Goal: Book appointment/travel/reservation

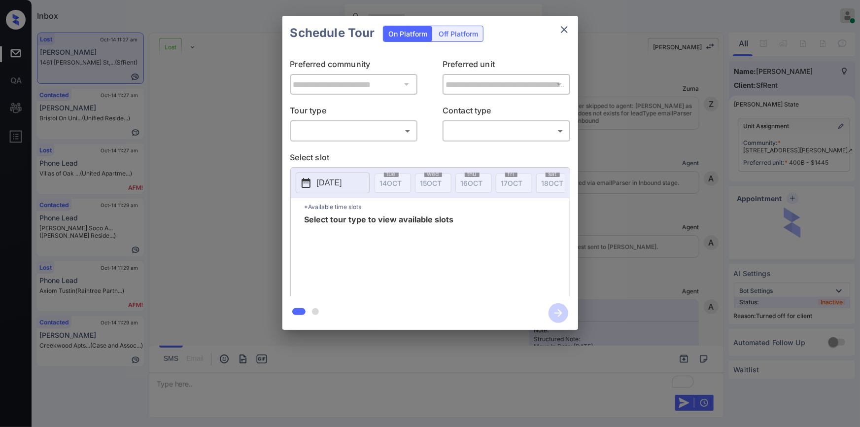
scroll to position [3646, 0]
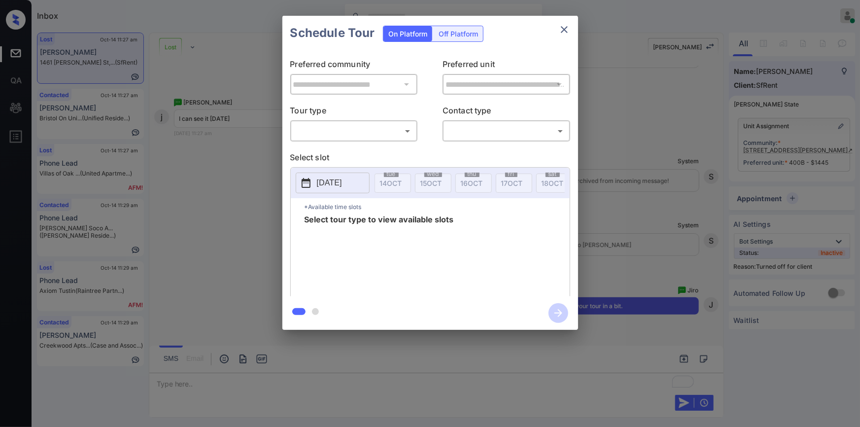
click at [472, 33] on div "Off Platform" at bounding box center [458, 33] width 49 height 15
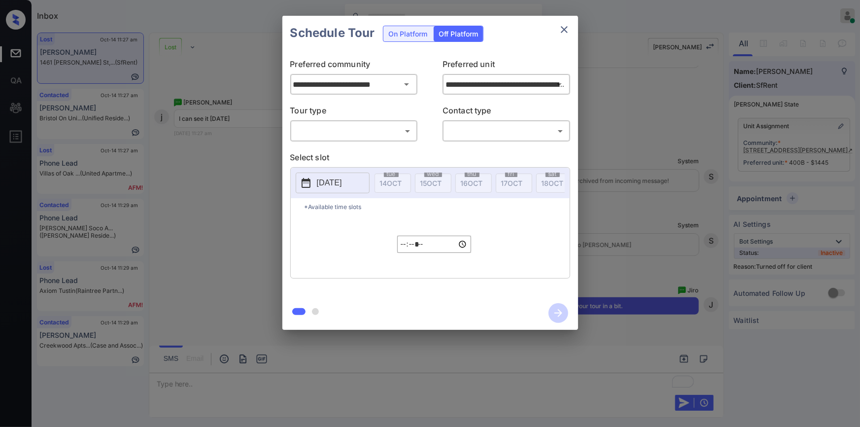
click at [315, 130] on body "Inbox [PERSON_NAME] Online Set yourself offline Set yourself on break Profile S…" at bounding box center [430, 213] width 860 height 427
click at [310, 149] on li "In Person" at bounding box center [354, 153] width 122 height 18
type input "********"
click at [470, 131] on body "Inbox Jiro Alonzo Online Set yourself offline Set yourself on break Profile Swi…" at bounding box center [430, 213] width 860 height 427
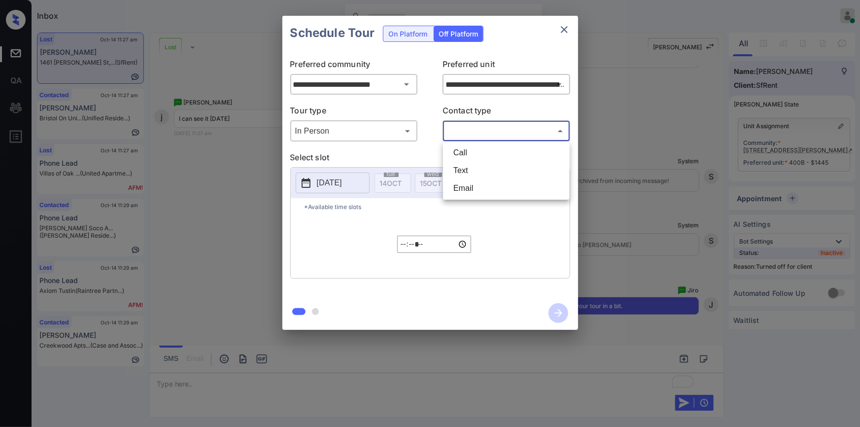
click at [455, 172] on li "Text" at bounding box center [506, 171] width 122 height 18
type input "****"
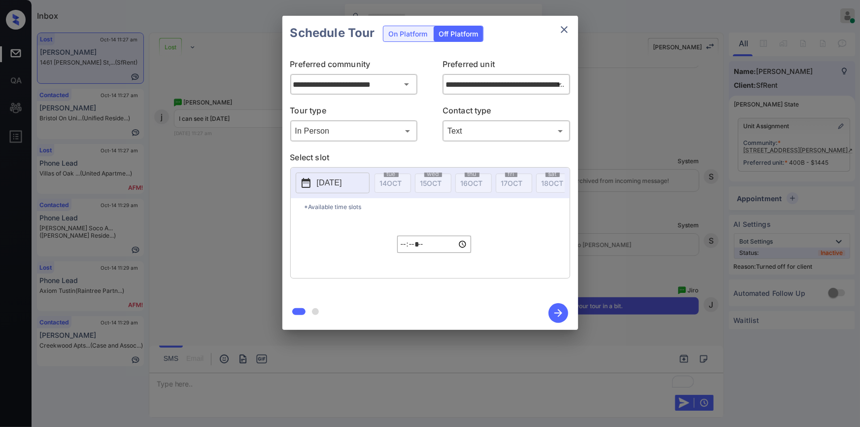
click at [341, 183] on p "2025-10-14" at bounding box center [329, 183] width 25 height 12
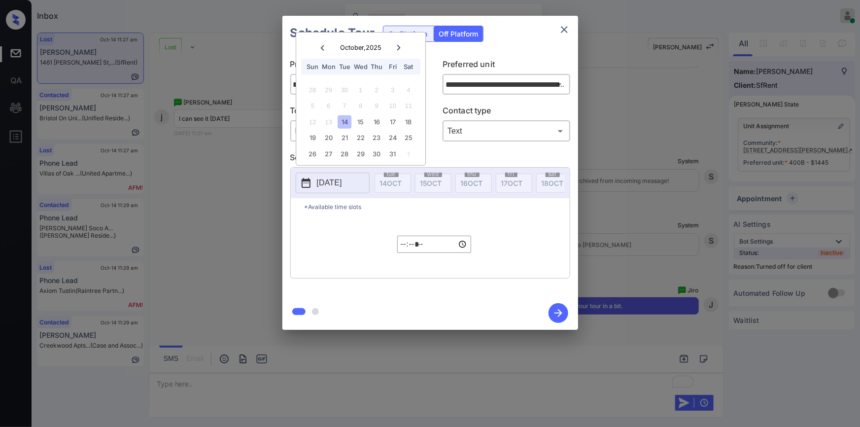
click at [342, 123] on div "14" at bounding box center [344, 121] width 13 height 13
click at [402, 249] on input "*****" at bounding box center [434, 243] width 74 height 17
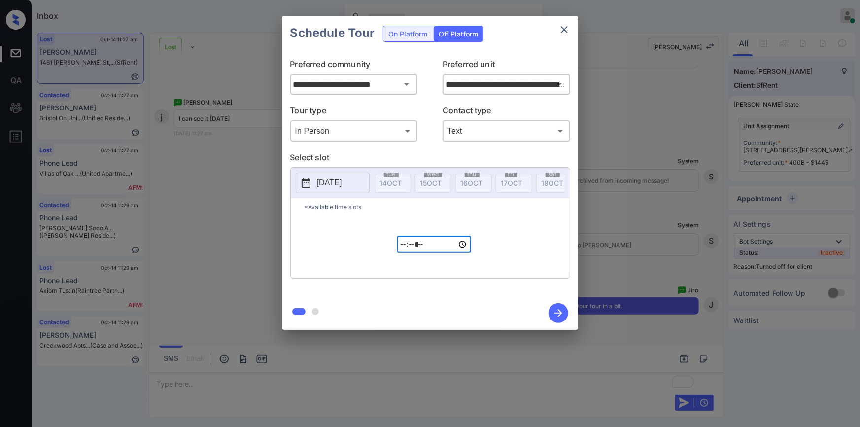
type input "*****"
click at [560, 306] on icon "button" at bounding box center [558, 313] width 20 height 20
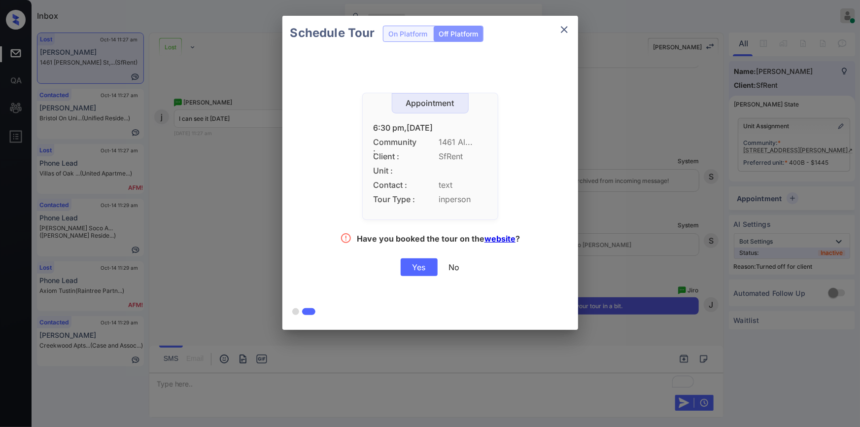
click at [438, 273] on div "Yes No" at bounding box center [430, 267] width 59 height 18
click at [432, 271] on div "Yes" at bounding box center [419, 267] width 37 height 18
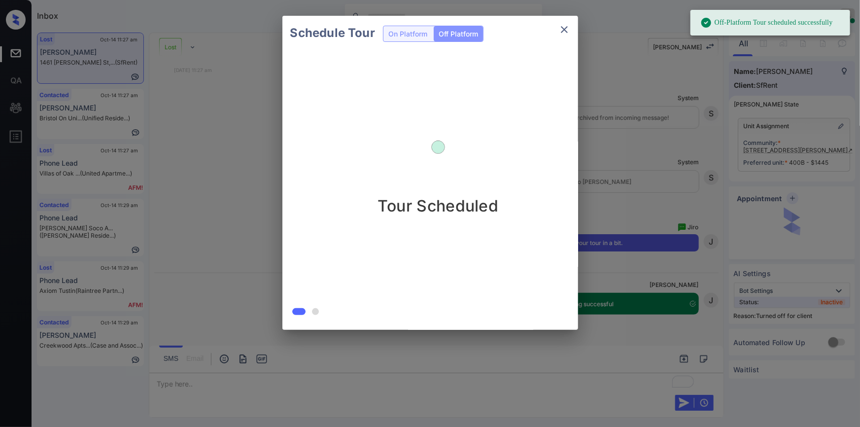
scroll to position [3710, 0]
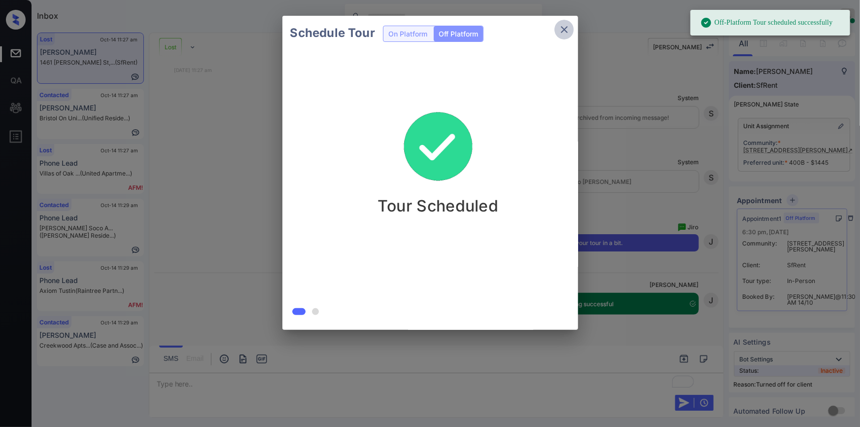
click at [564, 25] on icon "close" at bounding box center [564, 30] width 12 height 12
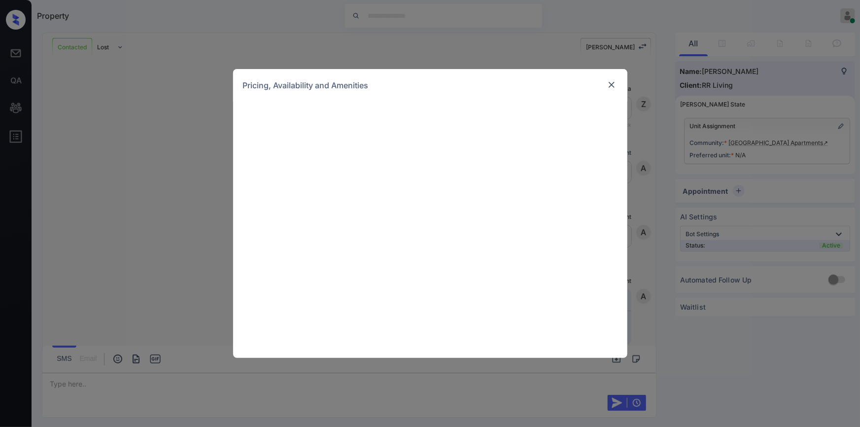
scroll to position [455, 0]
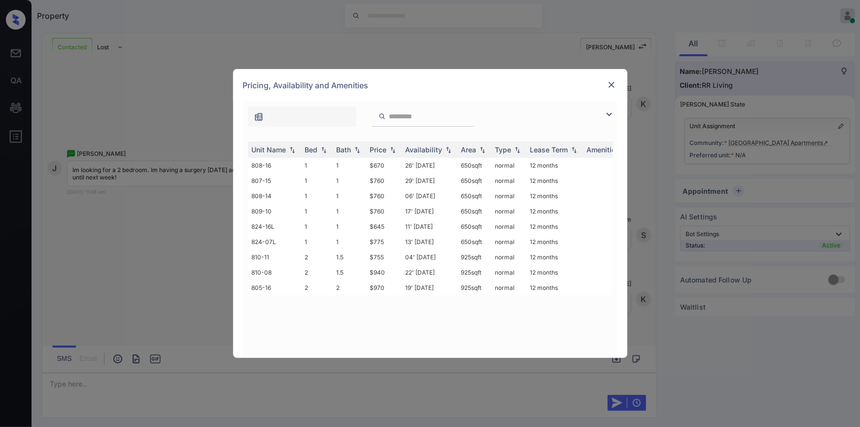
click at [608, 113] on img at bounding box center [609, 114] width 12 height 12
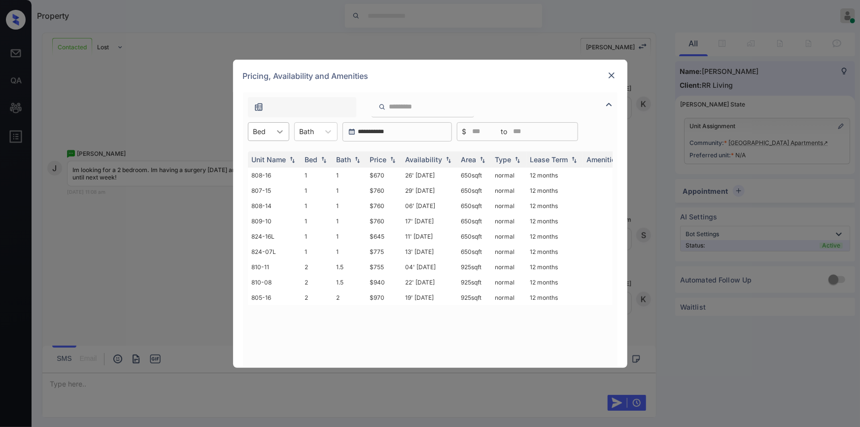
click at [271, 125] on div at bounding box center [280, 132] width 18 height 18
click at [258, 172] on div "2" at bounding box center [268, 174] width 41 height 18
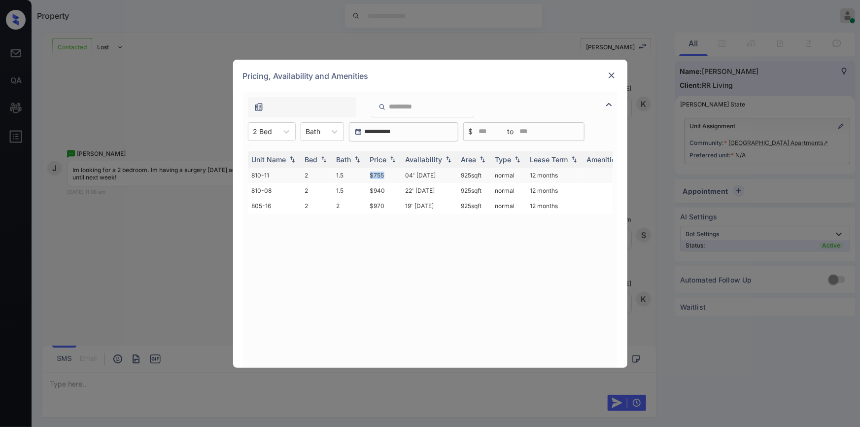
drag, startPoint x: 367, startPoint y: 173, endPoint x: 393, endPoint y: 177, distance: 26.4
click at [393, 177] on td "$755" at bounding box center [383, 174] width 35 height 15
copy td "$755"
click at [380, 175] on td "$755" at bounding box center [383, 174] width 35 height 15
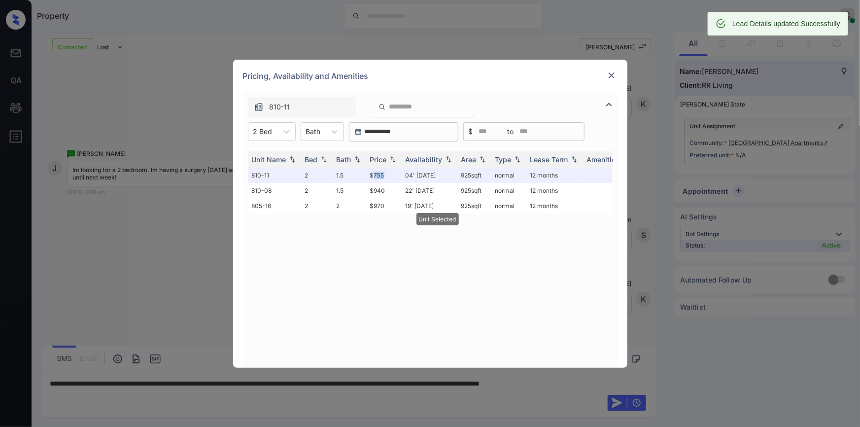
click at [613, 74] on img at bounding box center [611, 75] width 10 height 10
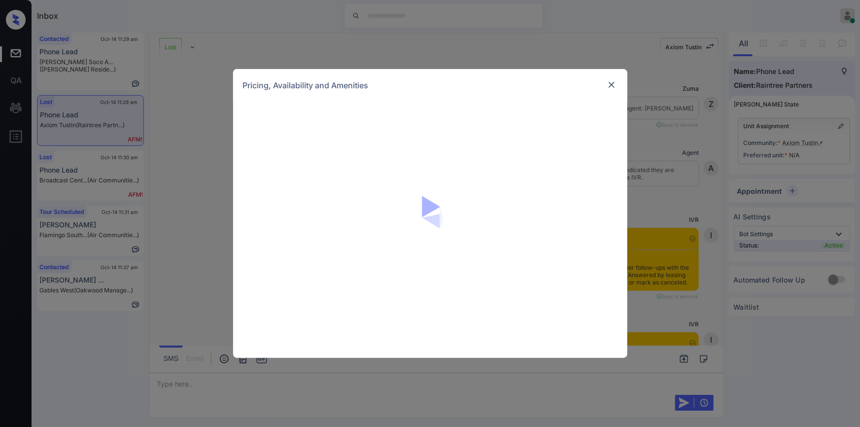
scroll to position [3503, 0]
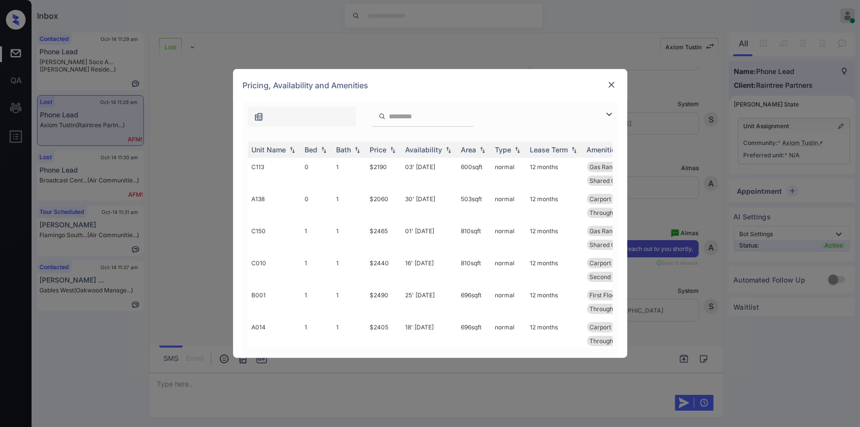
click at [610, 117] on img at bounding box center [609, 114] width 12 height 12
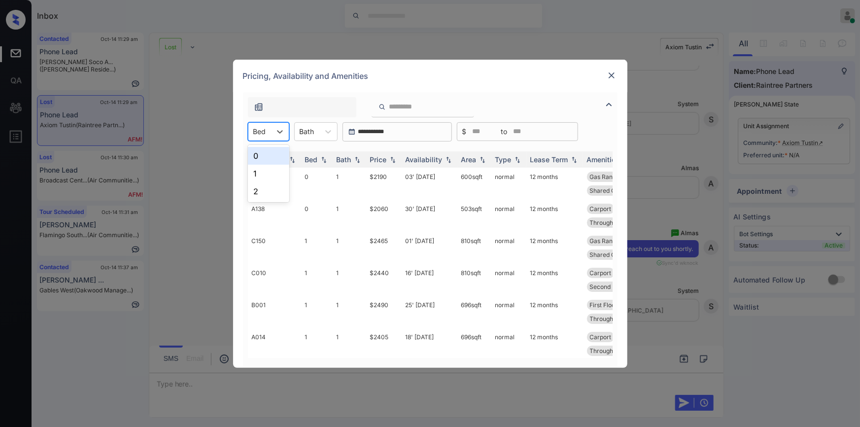
click at [258, 136] on div at bounding box center [259, 131] width 13 height 10
click at [611, 75] on img at bounding box center [611, 75] width 10 height 10
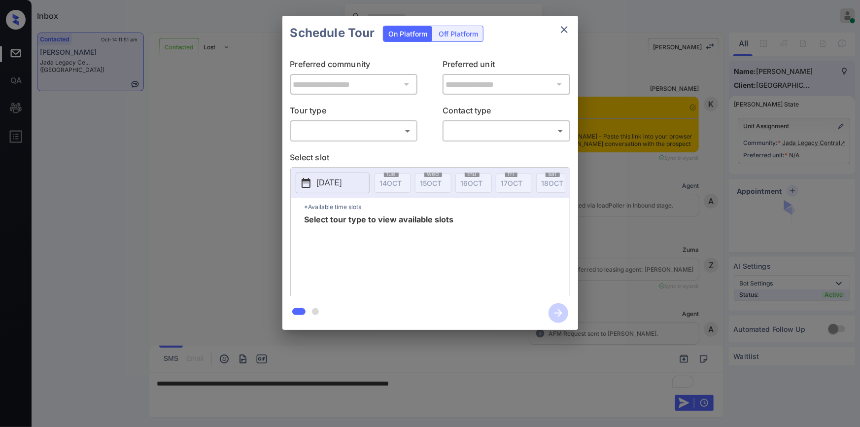
scroll to position [675, 0]
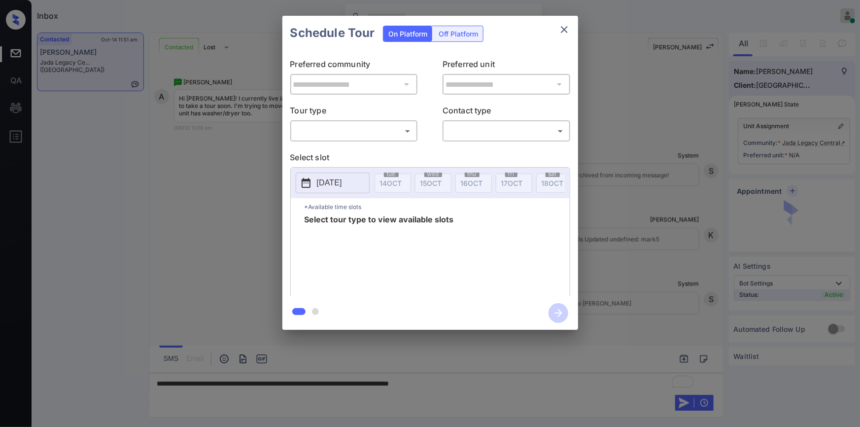
click at [330, 132] on body "Inbox Jiro Alonzo Online Set yourself offline Set yourself on break Profile Swi…" at bounding box center [430, 213] width 860 height 427
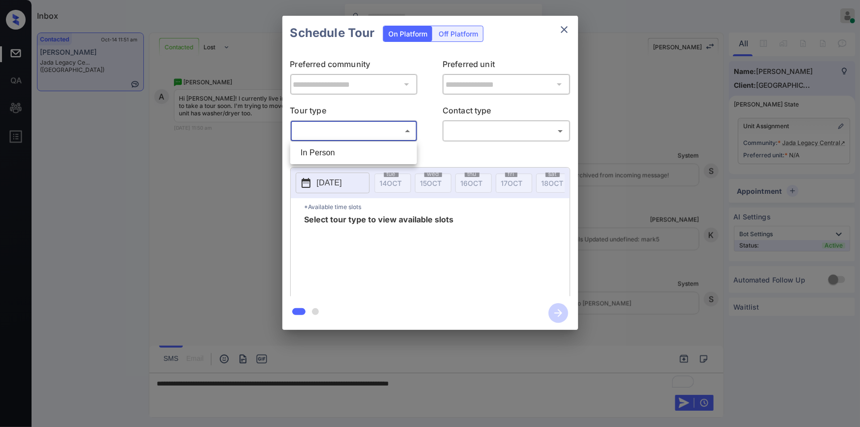
click at [568, 26] on div at bounding box center [430, 213] width 860 height 427
click at [566, 31] on icon "close" at bounding box center [564, 29] width 7 height 7
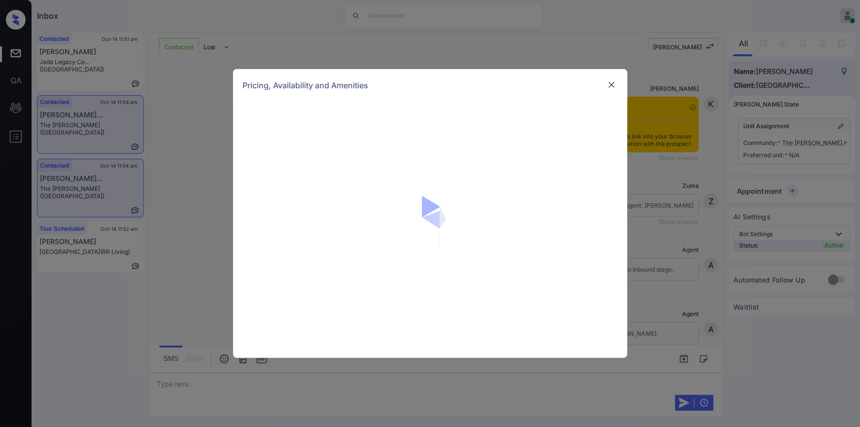
scroll to position [1311, 0]
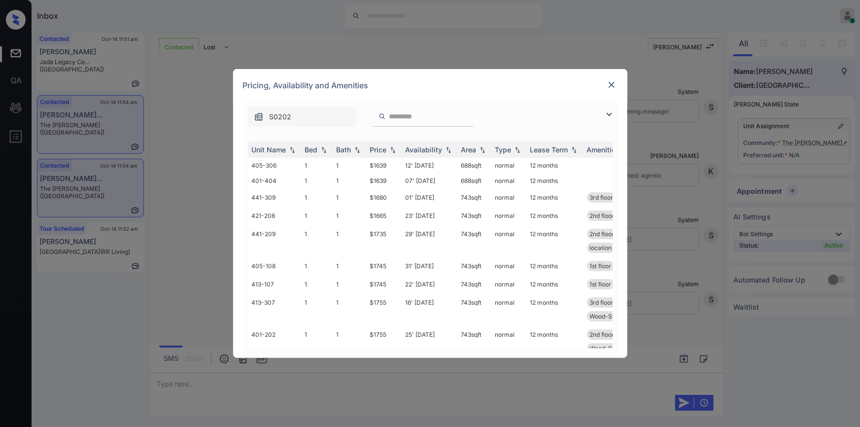
click at [603, 111] on img at bounding box center [609, 114] width 12 height 12
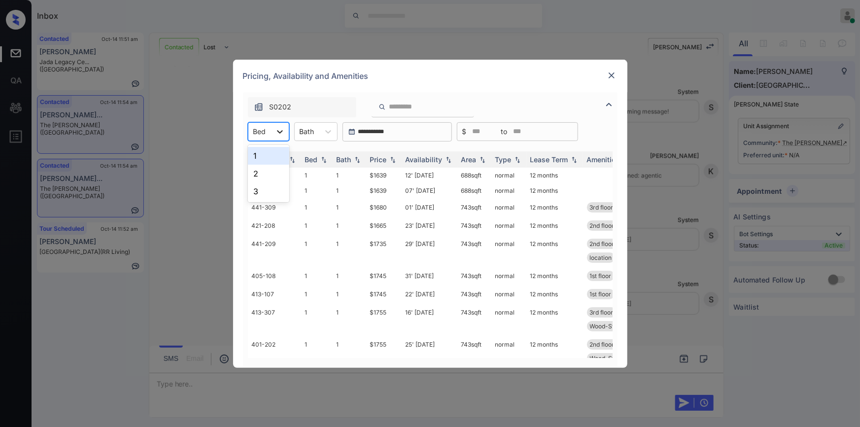
click at [277, 139] on div at bounding box center [280, 132] width 18 height 18
click at [266, 153] on div "1" at bounding box center [268, 156] width 41 height 18
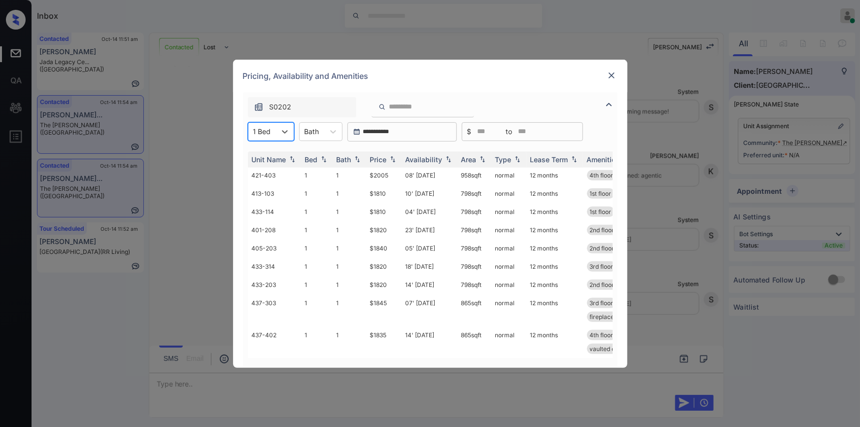
scroll to position [0, 0]
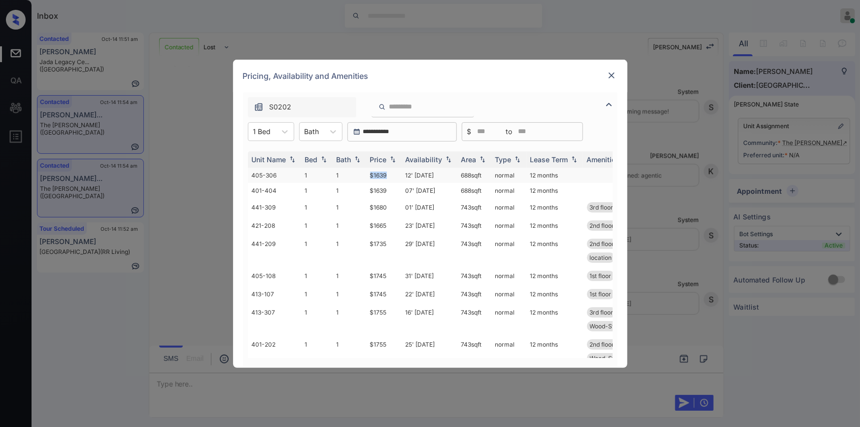
drag, startPoint x: 365, startPoint y: 172, endPoint x: 399, endPoint y: 168, distance: 34.2
click at [399, 168] on tr "405-306 1 1 $1639 12' Oct 25 688 sqft normal 12 months" at bounding box center [505, 174] width 515 height 15
copy tr "$1639"
click at [388, 174] on td "$1639" at bounding box center [383, 174] width 35 height 15
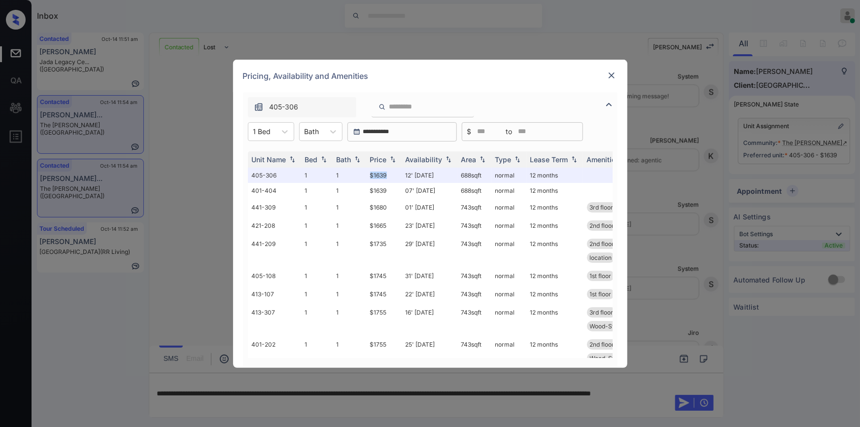
scroll to position [1375, 0]
click at [283, 127] on icon at bounding box center [285, 132] width 10 height 10
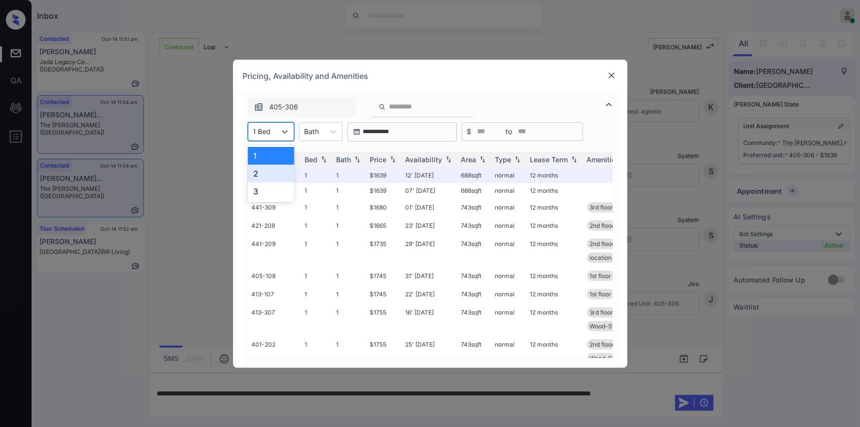
click at [261, 172] on div "2" at bounding box center [271, 174] width 46 height 18
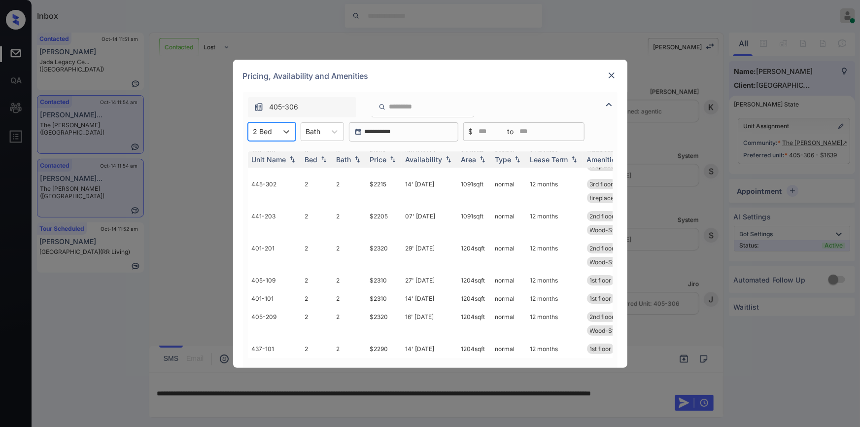
scroll to position [0, 0]
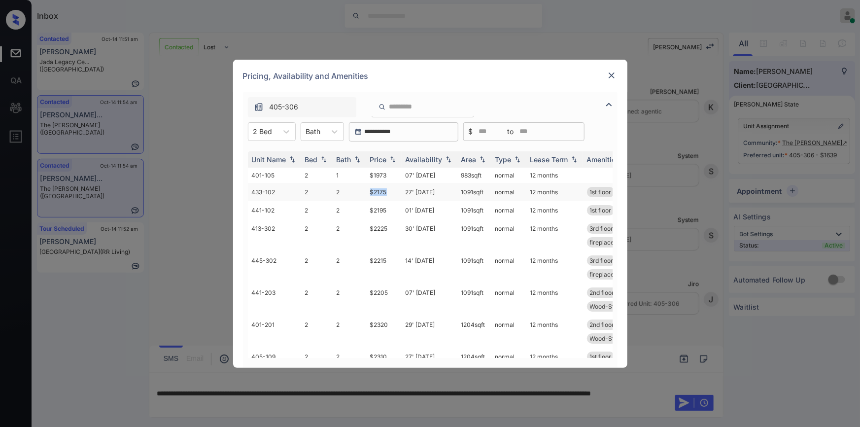
drag, startPoint x: 367, startPoint y: 192, endPoint x: 392, endPoint y: 187, distance: 25.6
click at [392, 187] on td "$2175" at bounding box center [383, 192] width 35 height 18
copy td "$2175"
click at [606, 70] on img at bounding box center [611, 75] width 10 height 10
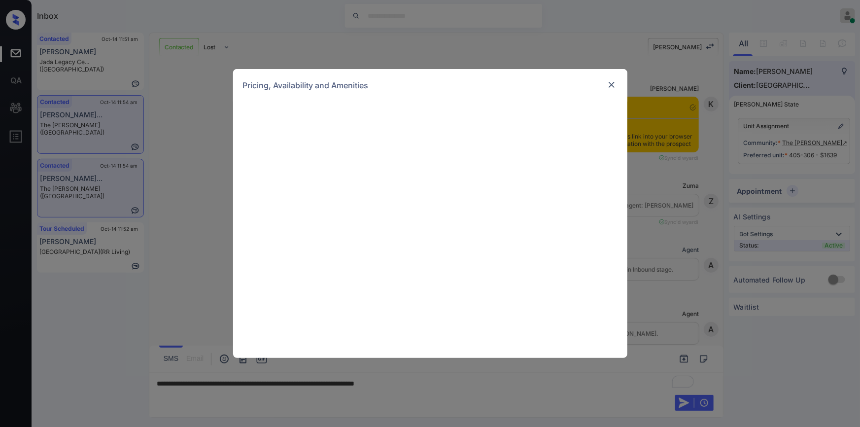
scroll to position [1375, 0]
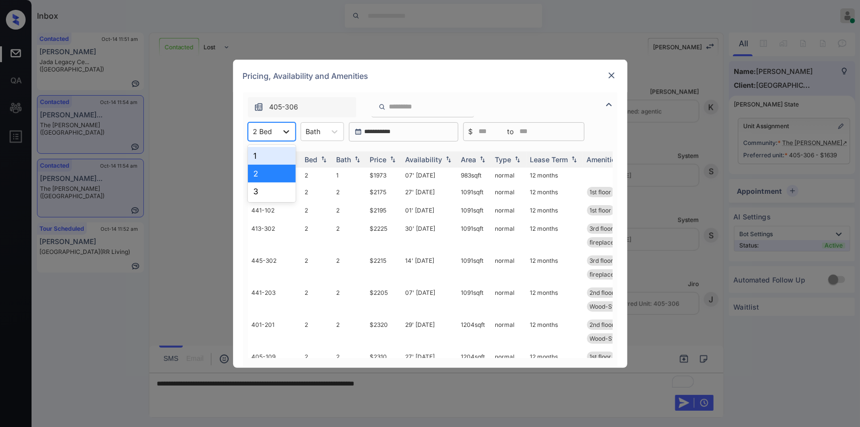
click at [277, 133] on div at bounding box center [286, 132] width 18 height 18
click at [264, 152] on div "1" at bounding box center [272, 156] width 48 height 18
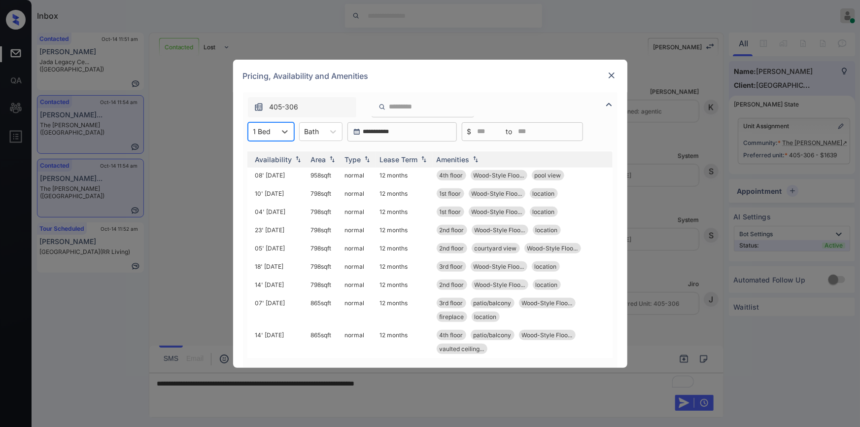
scroll to position [289, 153]
click at [611, 75] on img at bounding box center [611, 75] width 10 height 10
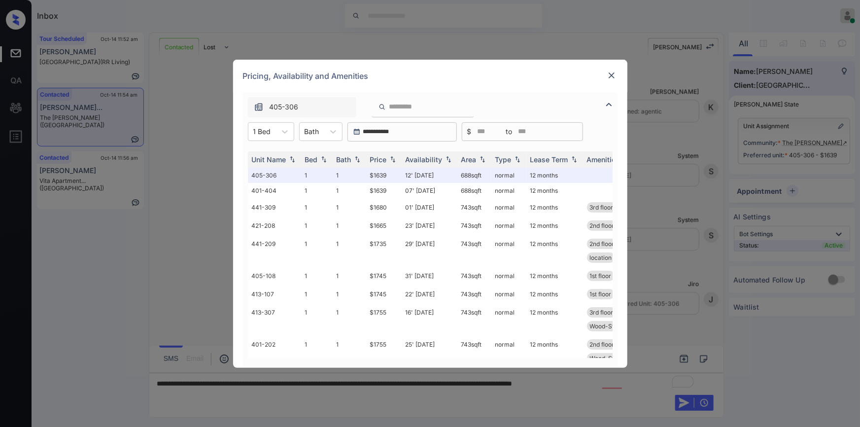
click at [613, 72] on img at bounding box center [611, 75] width 10 height 10
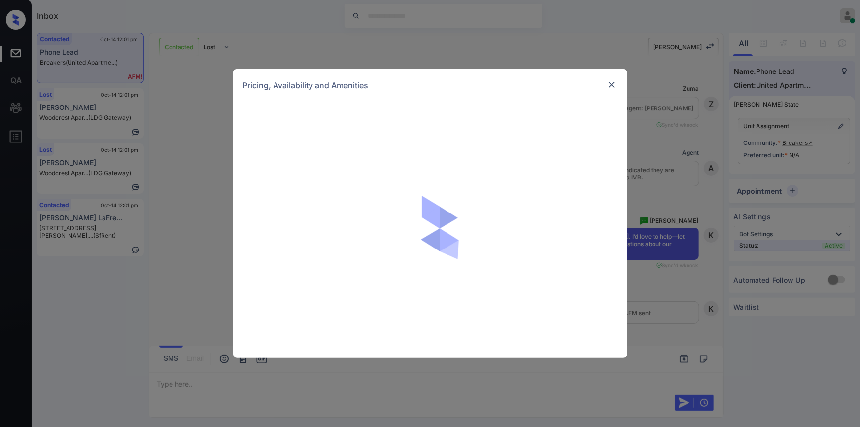
scroll to position [998, 0]
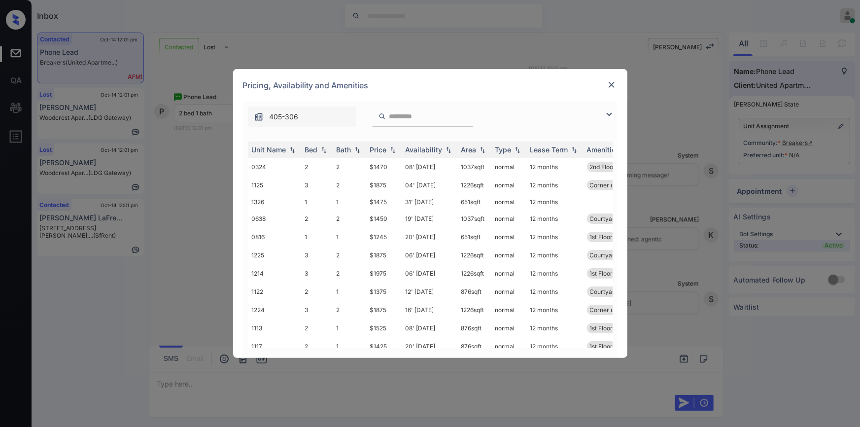
click at [605, 111] on img at bounding box center [609, 114] width 12 height 12
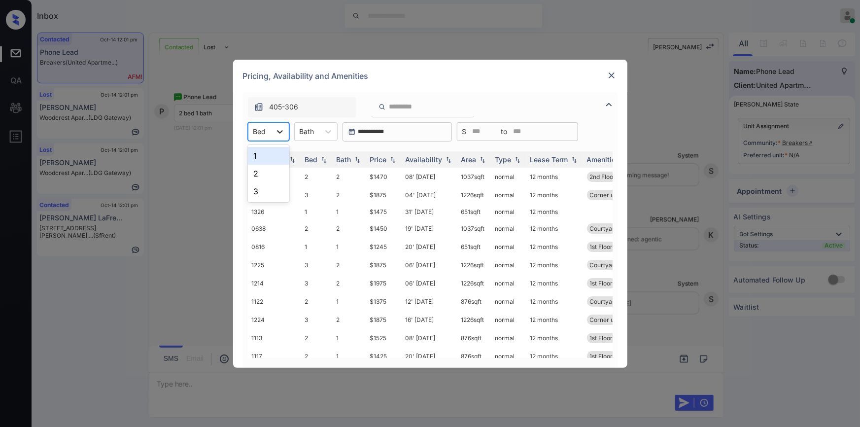
click at [279, 134] on icon at bounding box center [280, 132] width 10 height 10
click at [264, 169] on div "2" at bounding box center [268, 174] width 41 height 18
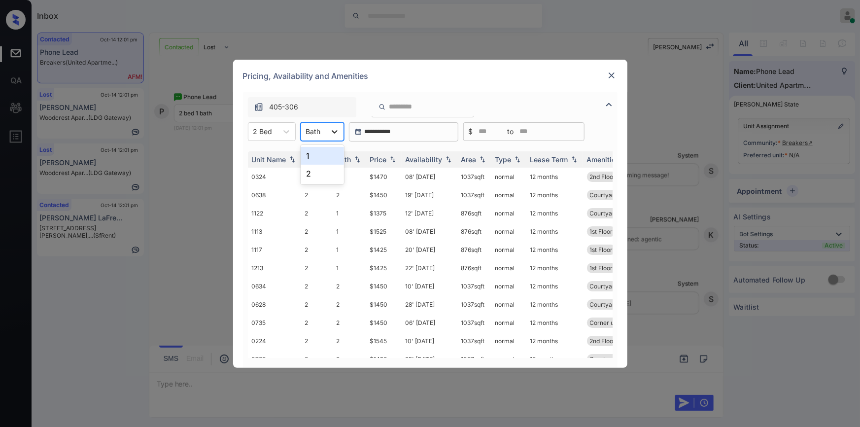
click at [326, 130] on div at bounding box center [335, 132] width 18 height 18
click at [312, 159] on div "1" at bounding box center [322, 156] width 43 height 18
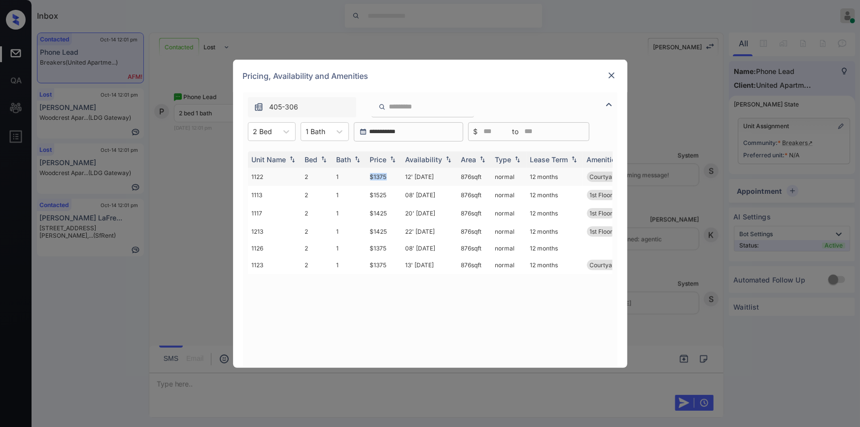
drag, startPoint x: 369, startPoint y: 175, endPoint x: 389, endPoint y: 172, distance: 19.9
click at [389, 172] on tr "1122 2 1 $1375 12' Sep 25 876 sqft normal 12 months Courtyard view" at bounding box center [505, 176] width 515 height 18
copy tr "$1375"
click at [379, 174] on td "$1375" at bounding box center [383, 176] width 35 height 18
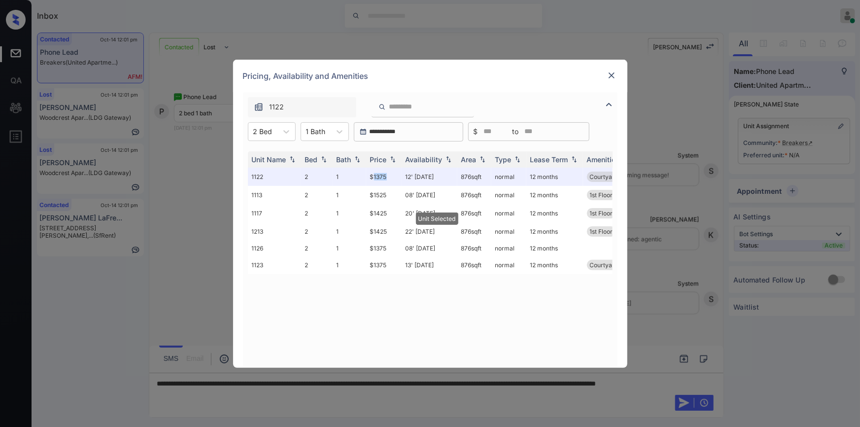
click at [612, 77] on img at bounding box center [611, 75] width 10 height 10
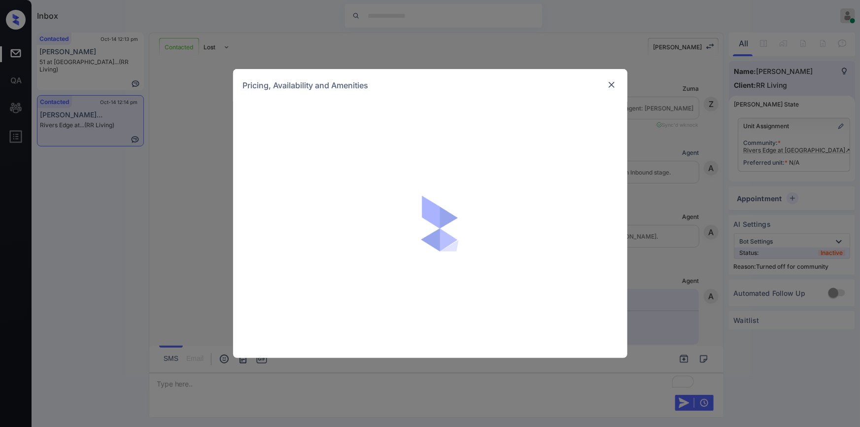
scroll to position [1201, 0]
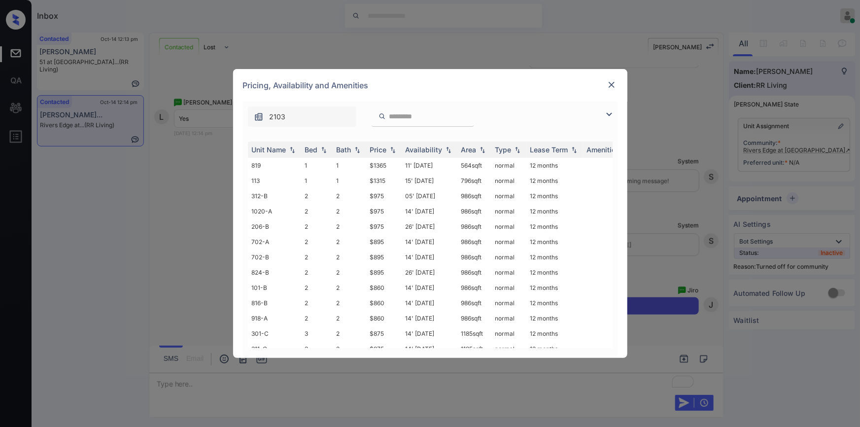
click at [609, 115] on img at bounding box center [609, 114] width 12 height 12
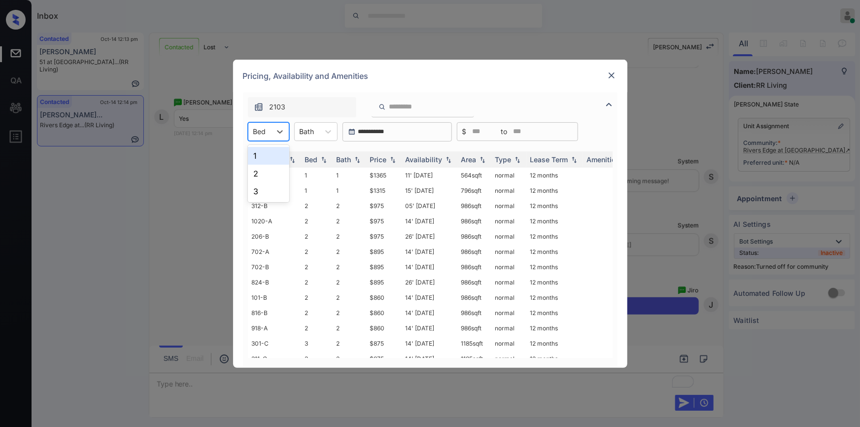
click at [262, 137] on div "Bed" at bounding box center [259, 131] width 23 height 14
click at [261, 184] on div "3" at bounding box center [268, 191] width 41 height 18
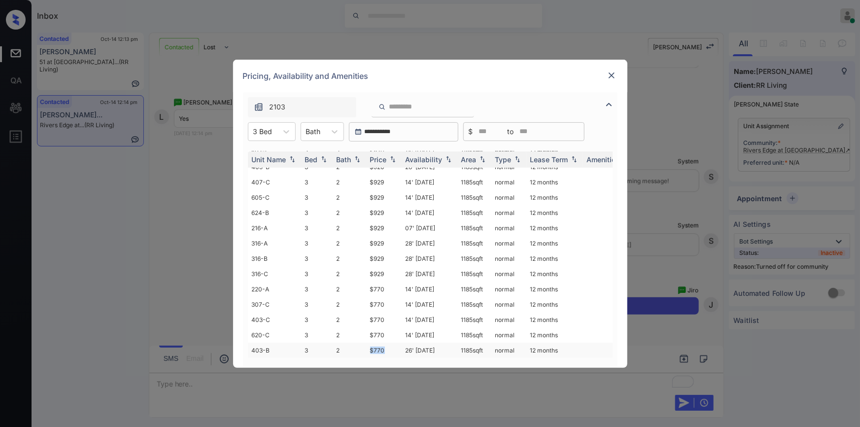
drag, startPoint x: 363, startPoint y: 340, endPoint x: 386, endPoint y: 341, distance: 23.2
click at [386, 342] on tr "403-B 3 2 $770 26' Sep 25 1185 sqft normal 12 months" at bounding box center [505, 349] width 515 height 15
copy tr "$770"
click at [378, 344] on td "$770" at bounding box center [383, 349] width 35 height 15
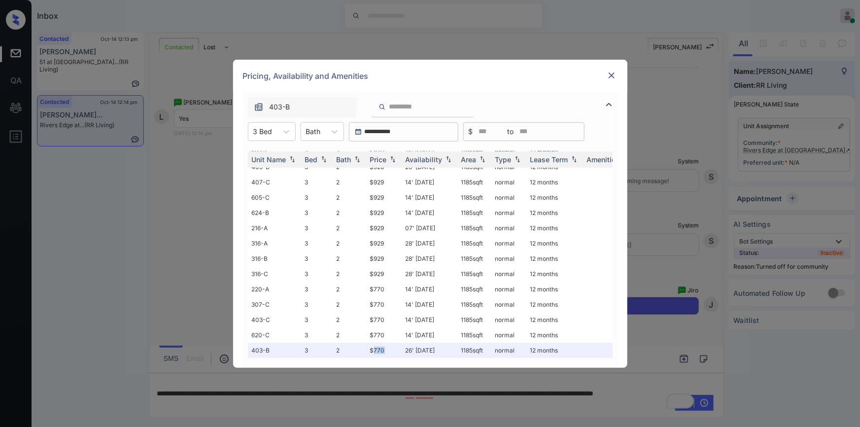
click at [611, 74] on img at bounding box center [611, 75] width 10 height 10
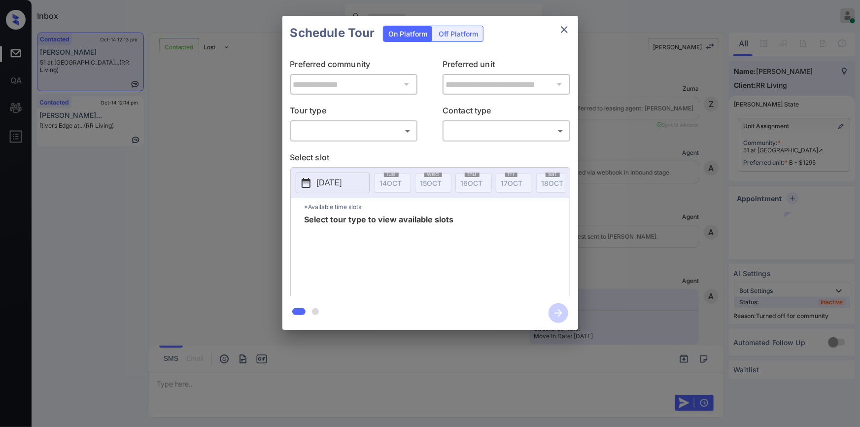
scroll to position [2546, 0]
click at [315, 127] on body "Inbox [PERSON_NAME] Online Set yourself offline Set yourself on break Profile S…" at bounding box center [430, 213] width 860 height 427
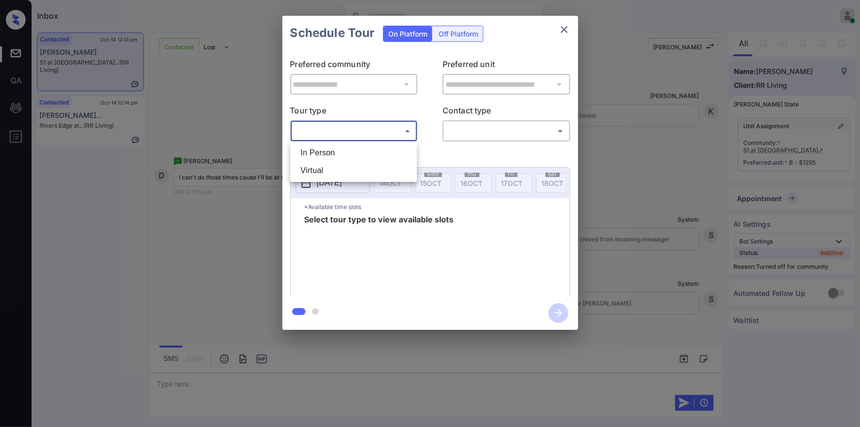
click at [320, 157] on li "In Person" at bounding box center [354, 153] width 122 height 18
type input "********"
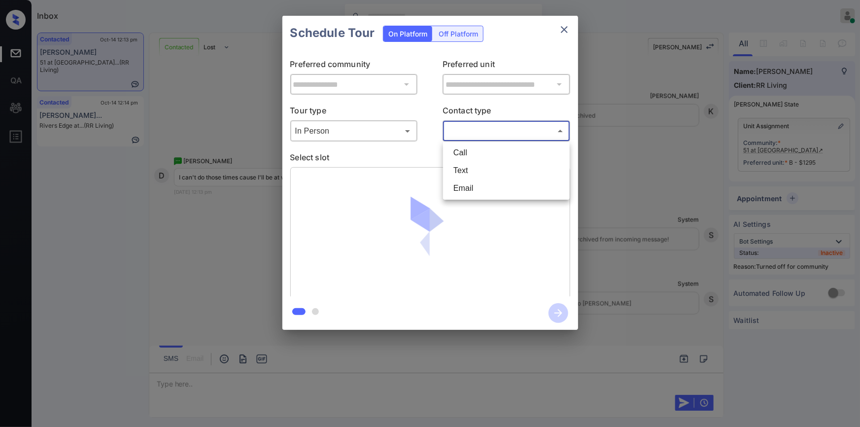
click at [489, 132] on body "Inbox [PERSON_NAME] Online Set yourself offline Set yourself on break Profile S…" at bounding box center [430, 213] width 860 height 427
click at [463, 164] on li "Text" at bounding box center [506, 171] width 122 height 18
type input "****"
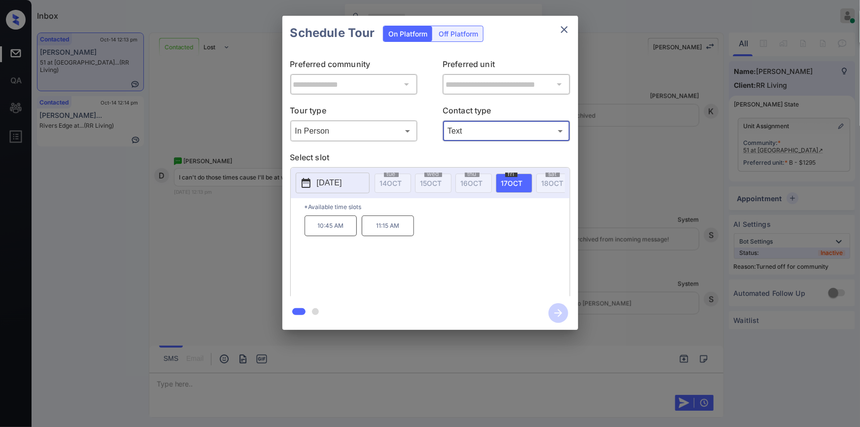
click at [334, 185] on p "[DATE]" at bounding box center [329, 183] width 25 height 12
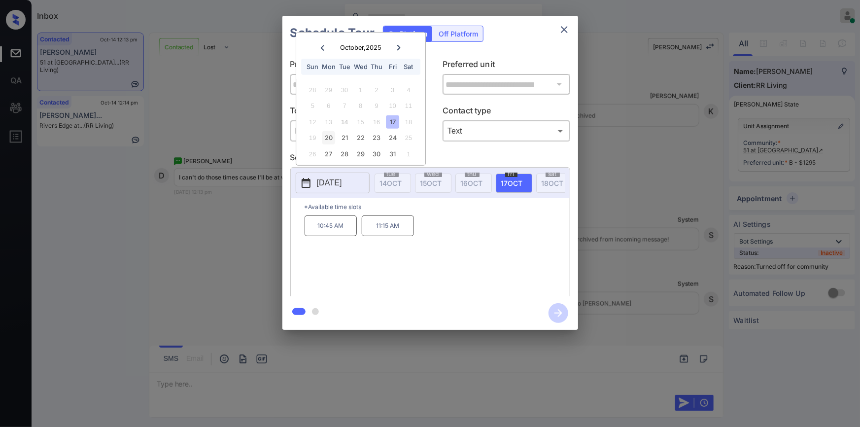
click at [328, 133] on div "20" at bounding box center [328, 137] width 13 height 13
click at [351, 137] on div "19 20 21 22 23 24 25" at bounding box center [360, 138] width 123 height 16
click at [344, 137] on div "21" at bounding box center [344, 137] width 13 height 13
click at [360, 136] on div "22" at bounding box center [360, 137] width 13 height 13
click at [375, 137] on div "23" at bounding box center [376, 137] width 13 height 13
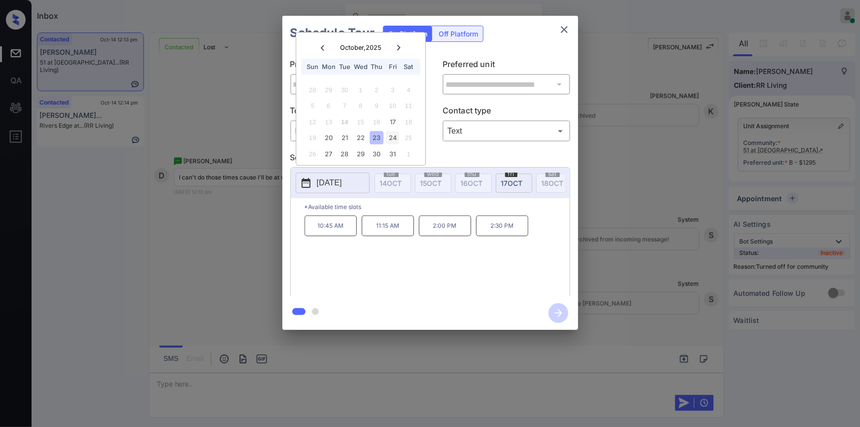
click at [393, 136] on div "24" at bounding box center [392, 137] width 13 height 13
click at [334, 136] on div "20" at bounding box center [328, 137] width 13 height 13
click at [344, 136] on div "21" at bounding box center [344, 137] width 13 height 13
click at [361, 136] on div "22" at bounding box center [360, 137] width 13 height 13
click at [375, 137] on div "23" at bounding box center [376, 137] width 13 height 13
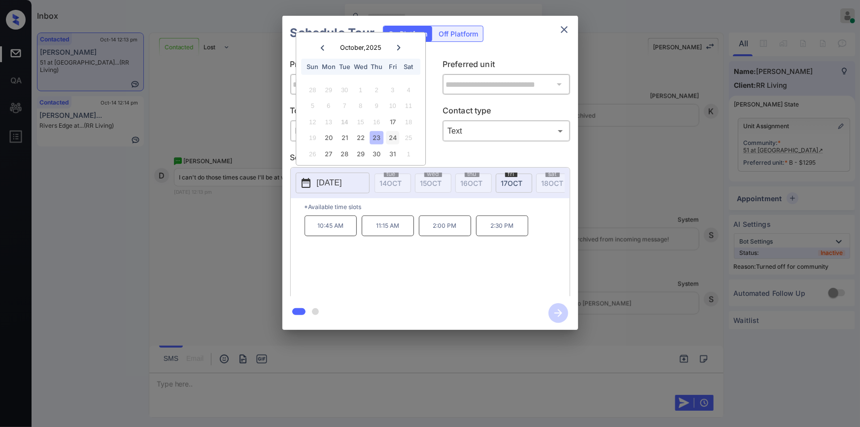
click at [397, 134] on div "24" at bounding box center [392, 137] width 13 height 13
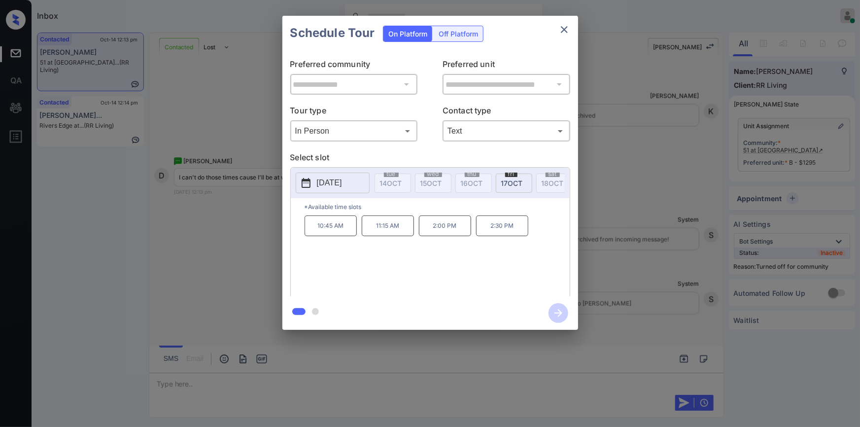
click at [220, 230] on div "**********" at bounding box center [430, 172] width 860 height 345
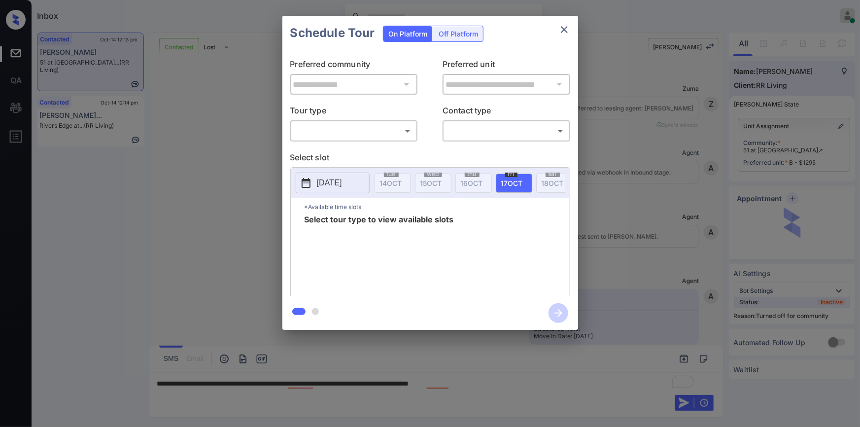
scroll to position [2546, 0]
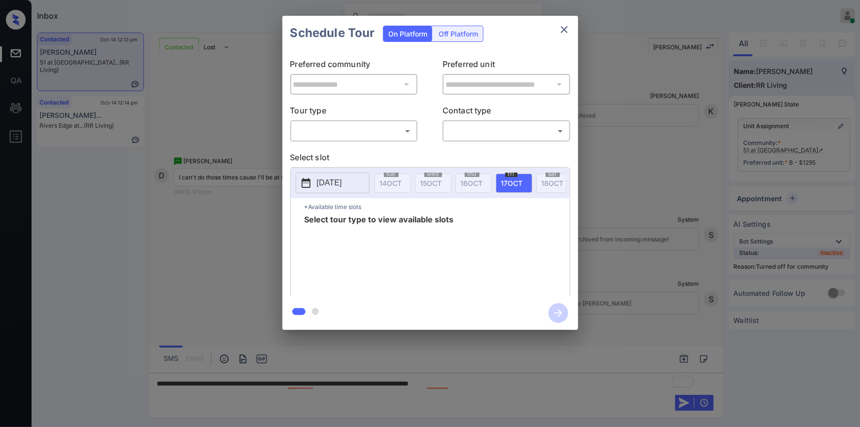
click at [356, 133] on body "Inbox [PERSON_NAME] Online Set yourself offline Set yourself on break Profile S…" at bounding box center [430, 213] width 860 height 427
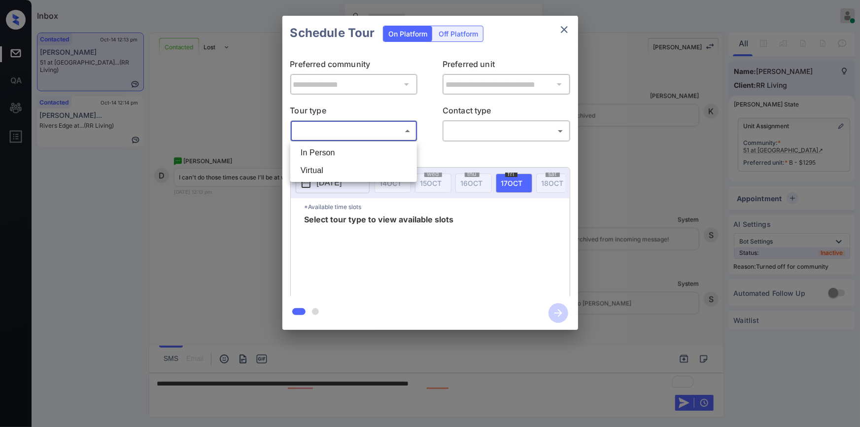
click at [333, 149] on li "In Person" at bounding box center [354, 153] width 122 height 18
type input "********"
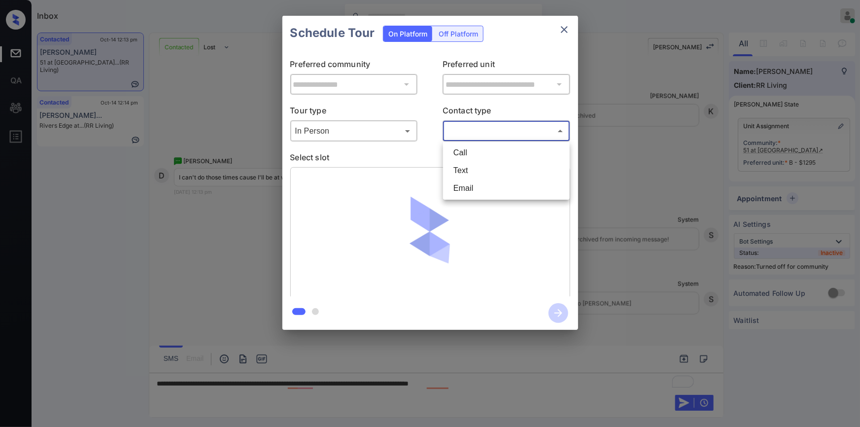
click at [468, 127] on body "Inbox [PERSON_NAME] Online Set yourself offline Set yourself on break Profile S…" at bounding box center [430, 213] width 860 height 427
click at [465, 167] on li "Text" at bounding box center [506, 171] width 122 height 18
type input "****"
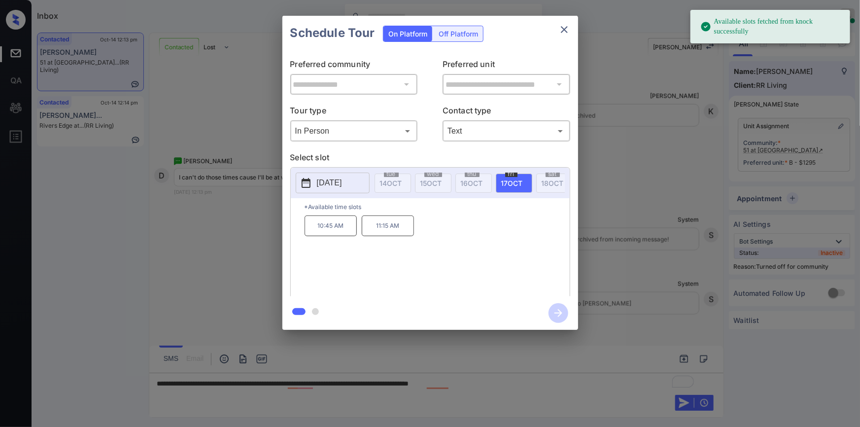
click at [329, 186] on p "[DATE]" at bounding box center [329, 183] width 25 height 12
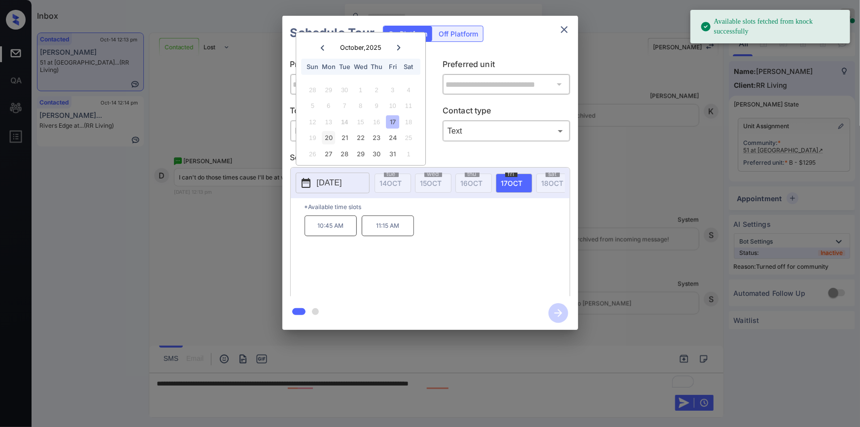
click at [334, 134] on div "20" at bounding box center [328, 137] width 13 height 13
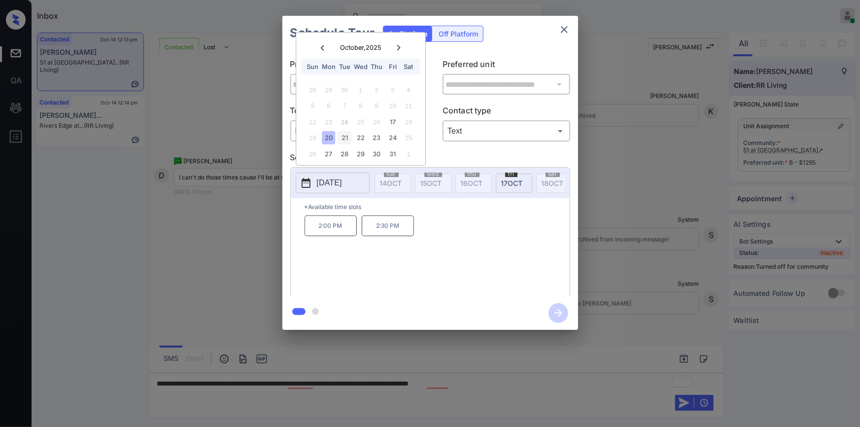
click at [345, 134] on div "21" at bounding box center [344, 137] width 13 height 13
click at [358, 134] on div "22" at bounding box center [360, 137] width 13 height 13
click at [386, 139] on div "24" at bounding box center [392, 137] width 13 height 13
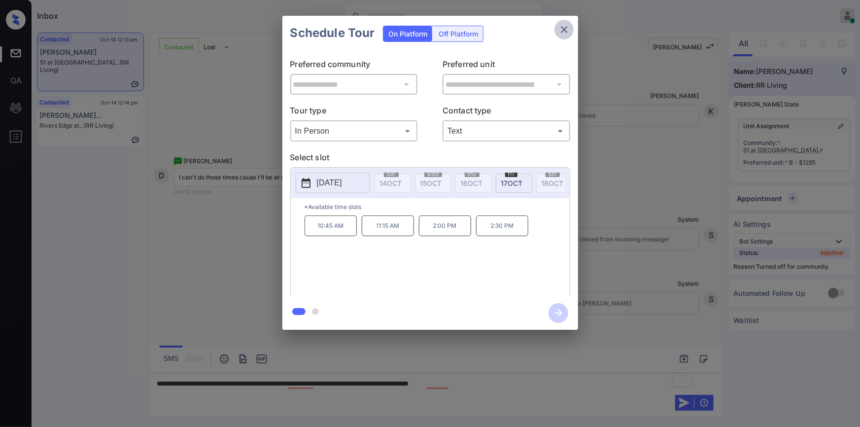
click at [566, 26] on icon "close" at bounding box center [564, 30] width 12 height 12
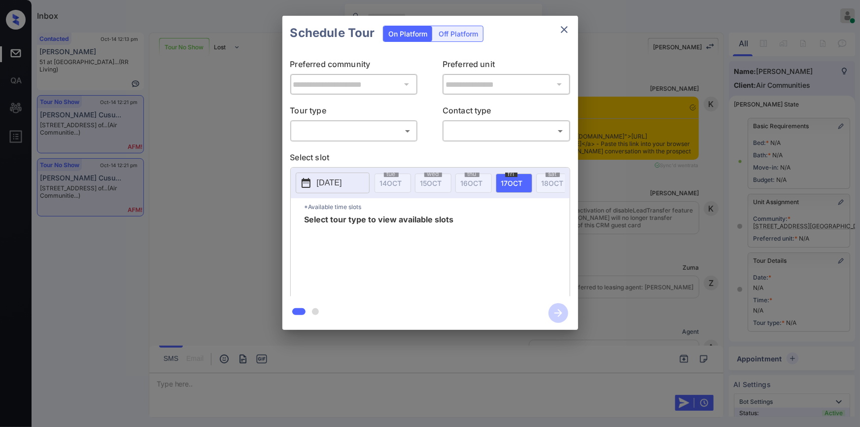
scroll to position [3520, 0]
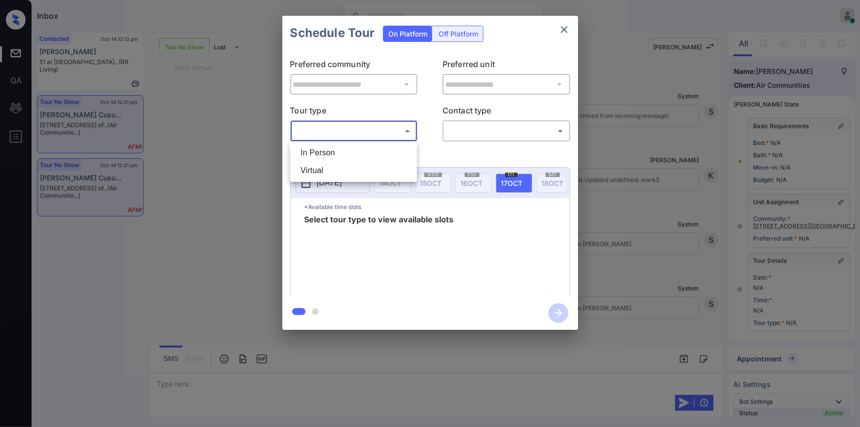
click at [346, 131] on body "Inbox [PERSON_NAME] Online Set yourself offline Set yourself on break Profile S…" at bounding box center [430, 213] width 860 height 427
click at [319, 156] on li "In Person" at bounding box center [354, 153] width 122 height 18
type input "********"
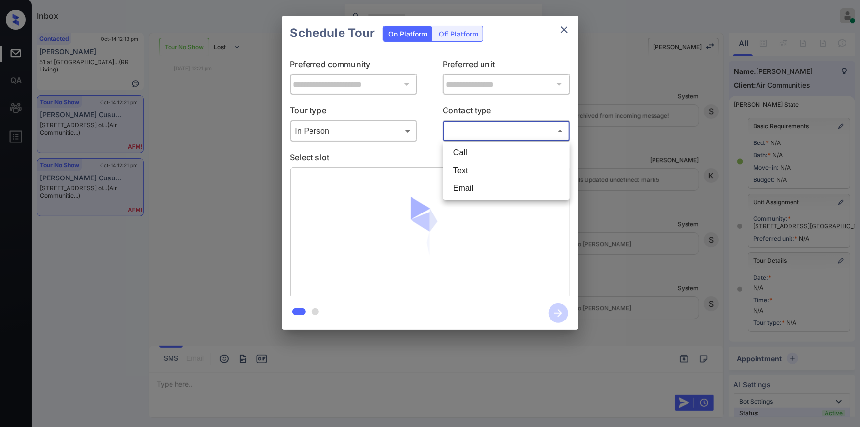
click at [496, 133] on body "Inbox [PERSON_NAME] Online Set yourself offline Set yourself on break Profile S…" at bounding box center [430, 213] width 860 height 427
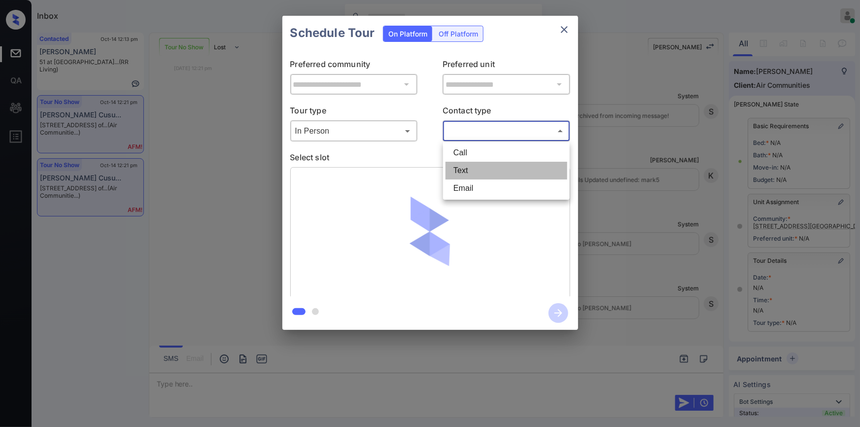
click at [473, 170] on li "Text" at bounding box center [506, 171] width 122 height 18
type input "****"
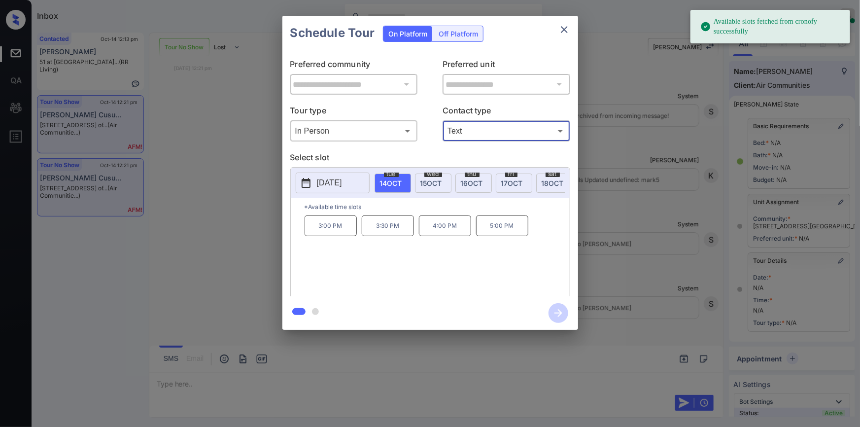
click at [429, 180] on span "[DATE]" at bounding box center [431, 183] width 22 height 8
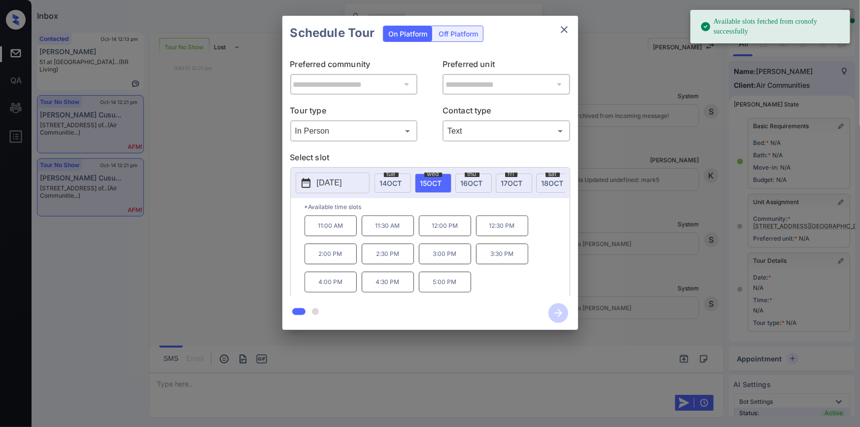
click at [251, 216] on div "**********" at bounding box center [430, 172] width 860 height 345
